Goal: Find contact information: Find contact information

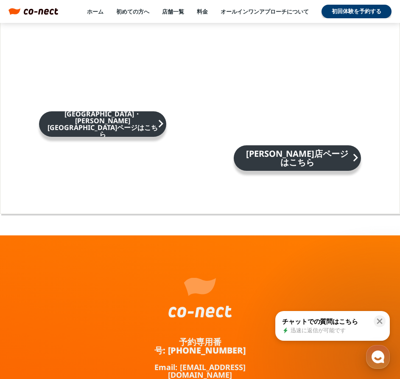
scroll to position [5469, 0]
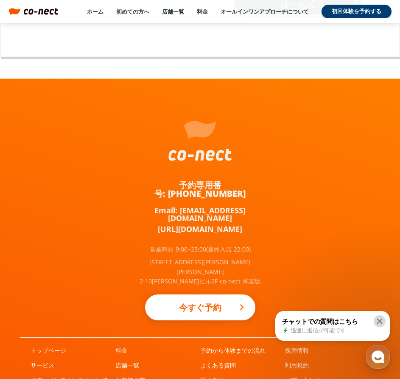
click at [380, 321] on icon at bounding box center [380, 321] width 6 height 6
